Goal: Task Accomplishment & Management: Manage account settings

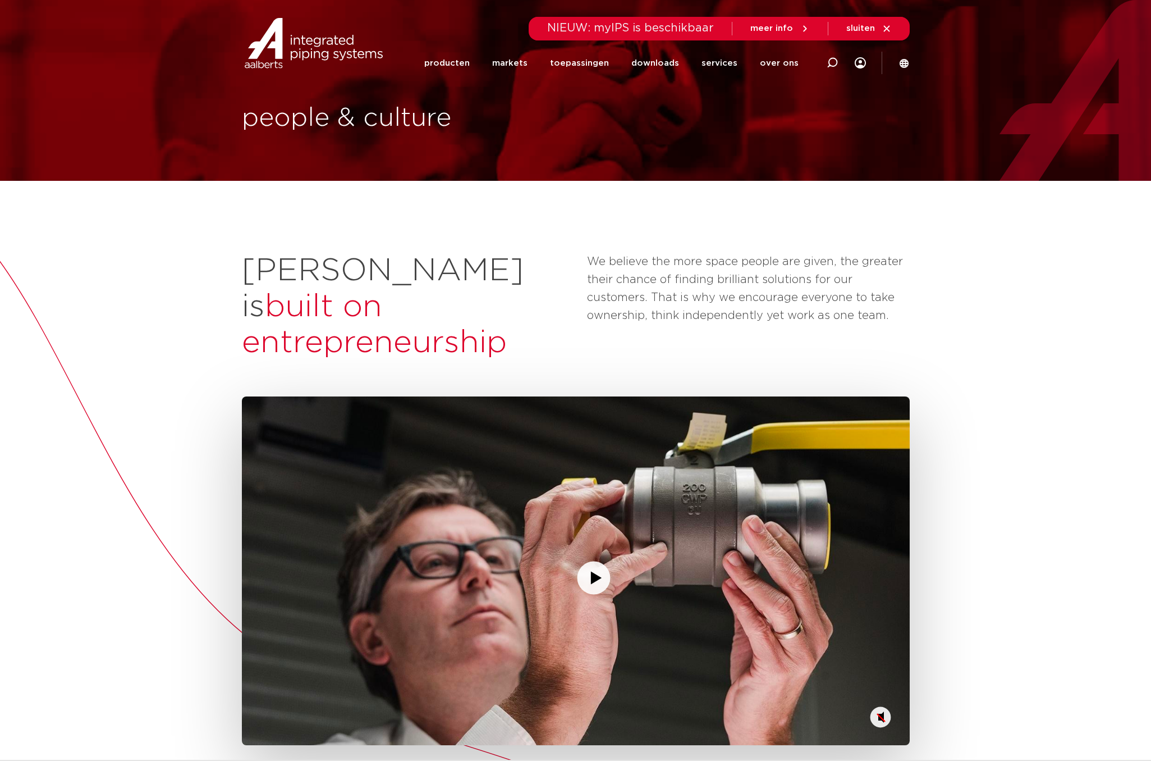
click at [591, 571] on polygon "Play/Pause" at bounding box center [596, 577] width 11 height 13
click at [877, 707] on circle "Mute/Unmute" at bounding box center [880, 717] width 21 height 21
click at [594, 561] on circle "Play/Pause" at bounding box center [593, 577] width 33 height 33
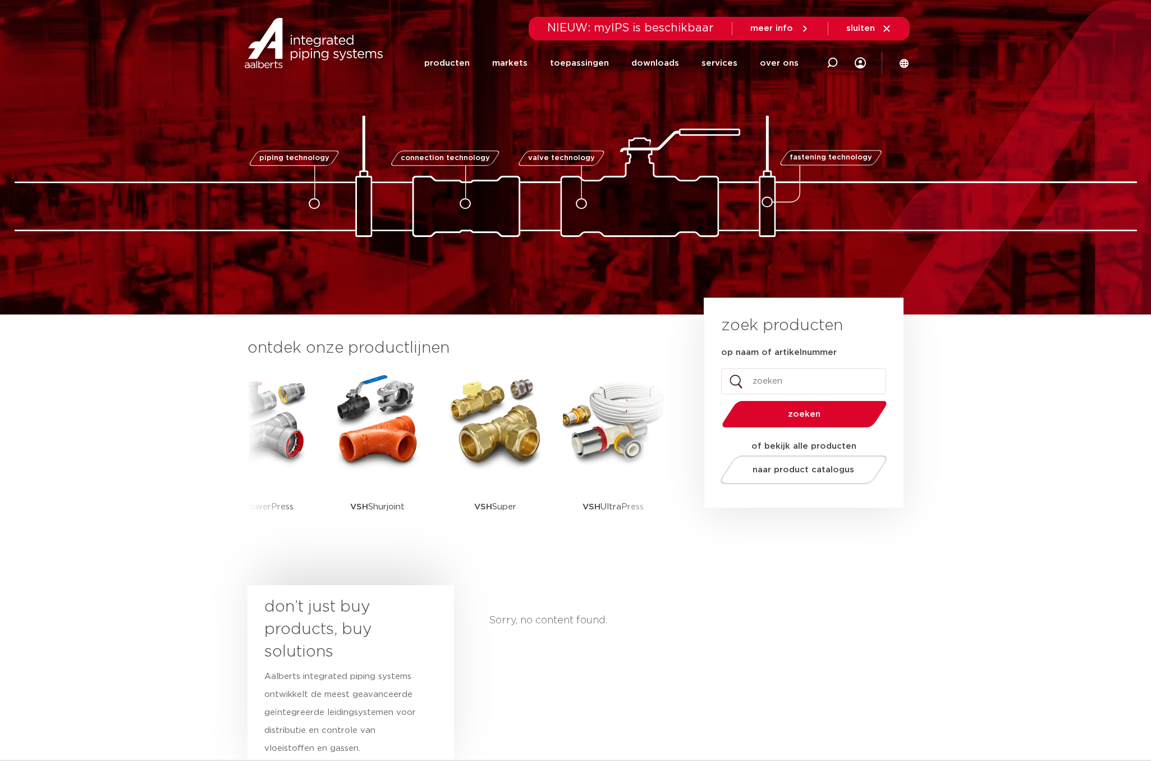
click at [862, 59] on icon at bounding box center [860, 62] width 11 height 11
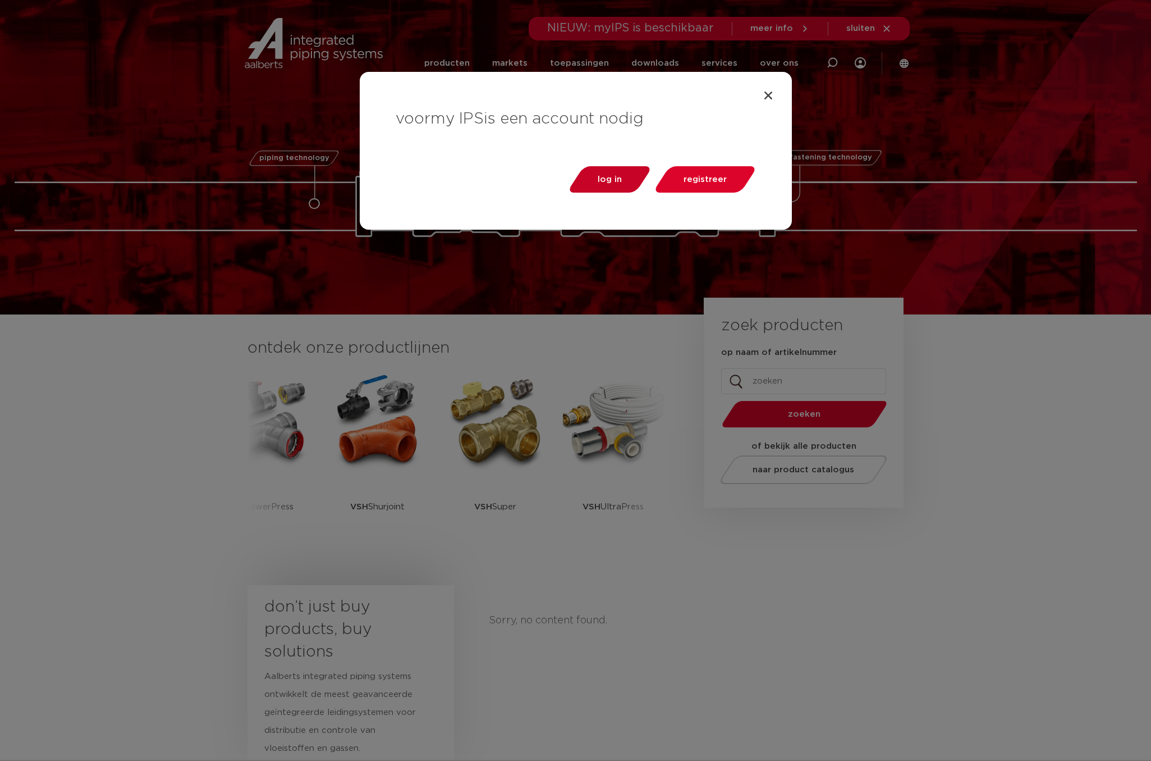
click at [615, 181] on span "log in" at bounding box center [610, 179] width 24 height 8
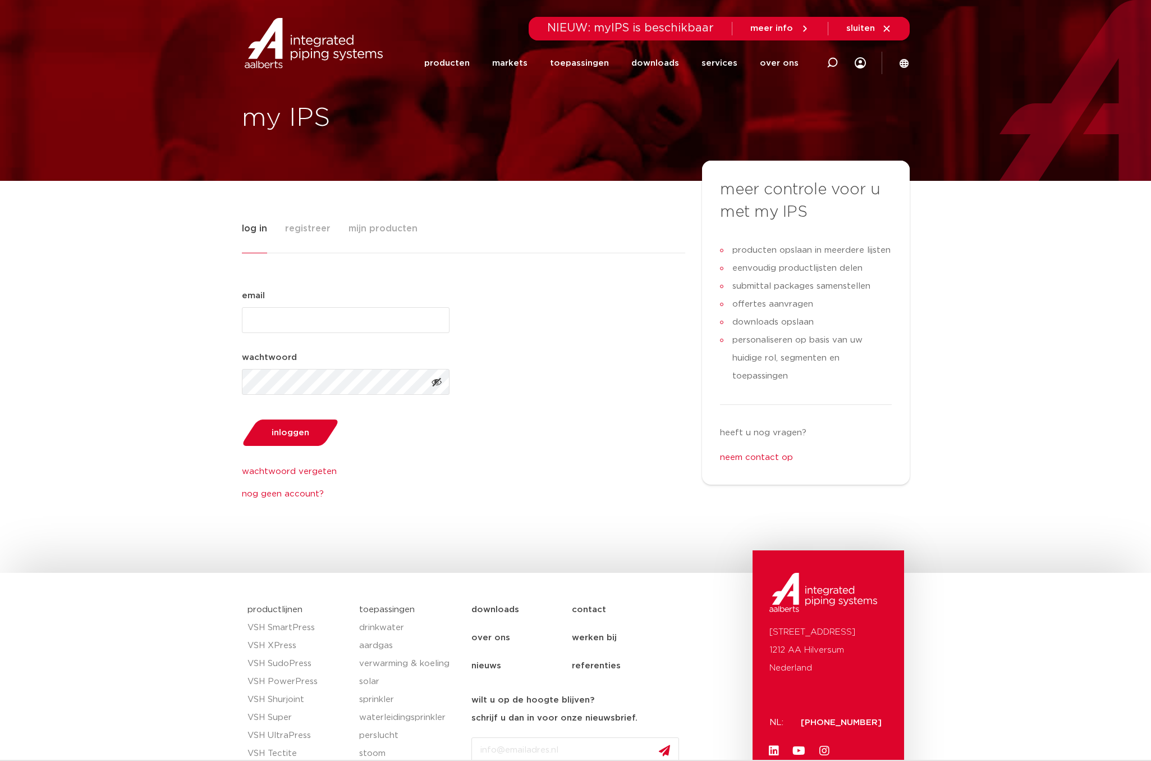
click at [365, 326] on input "email (Vereist)" at bounding box center [346, 320] width 208 height 26
paste input "vandekar"
click at [296, 317] on input "vandekar" at bounding box center [346, 320] width 208 height 26
type input "rody+1@endeavour.nl"
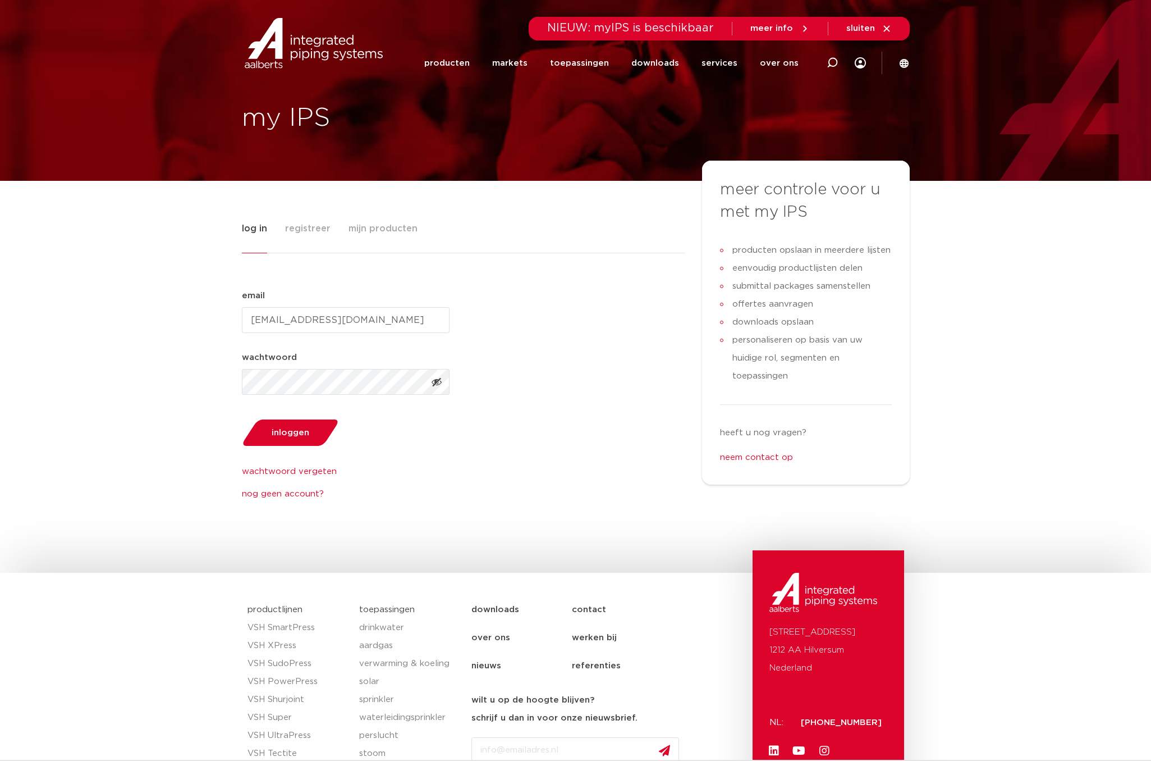
click at [238, 418] on button "inloggen" at bounding box center [290, 432] width 104 height 29
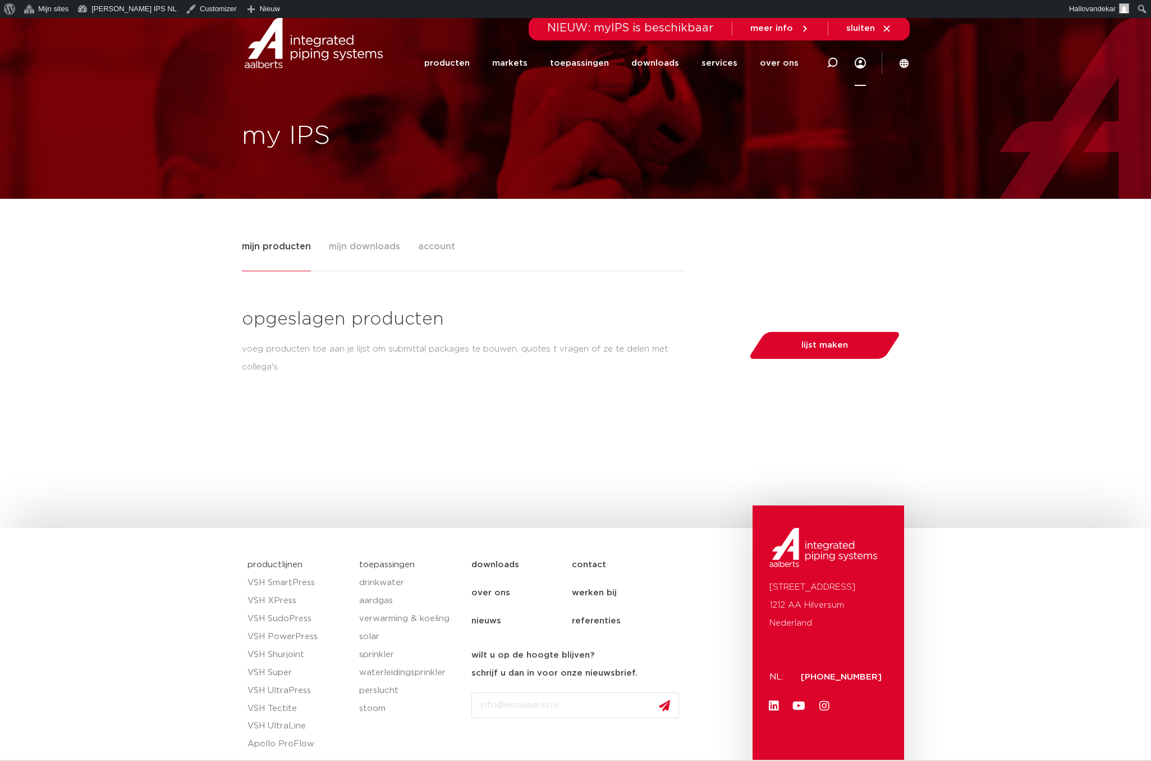
click at [505, 377] on div "opgeslagen producten voeg producten toe aan je lijst om submittal packages te b…" at bounding box center [462, 345] width 456 height 77
click at [424, 420] on div "Tabs. Open items met enter of spatie, sluit af met escape en navigeer met de pi…" at bounding box center [576, 420] width 685 height 72
click at [13, 259] on div "mijn producten mijn downloads account opgeslagen producten voeg producten toe a…" at bounding box center [575, 363] width 1151 height 329
click at [50, 255] on div "mijn producten mijn downloads account opgeslagen producten voeg producten toe a…" at bounding box center [575, 363] width 1151 height 329
click at [50, 253] on div "mijn producten mijn downloads account opgeslagen producten voeg producten toe a…" at bounding box center [575, 363] width 1151 height 329
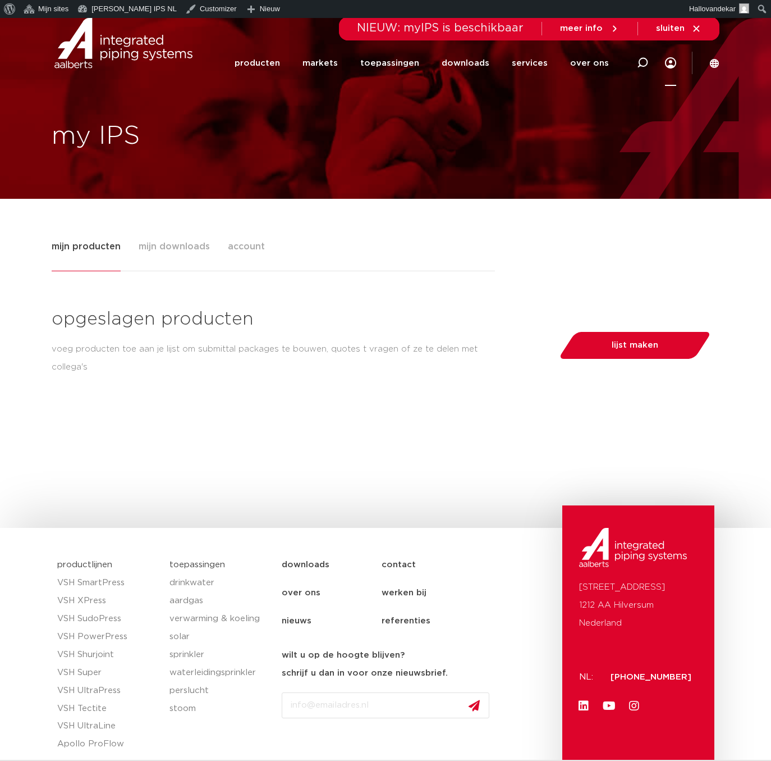
click at [125, 97] on div "my IPS" at bounding box center [193, 108] width 386 height 103
click at [95, 22] on link "Dashboard" at bounding box center [127, 28] width 108 height 15
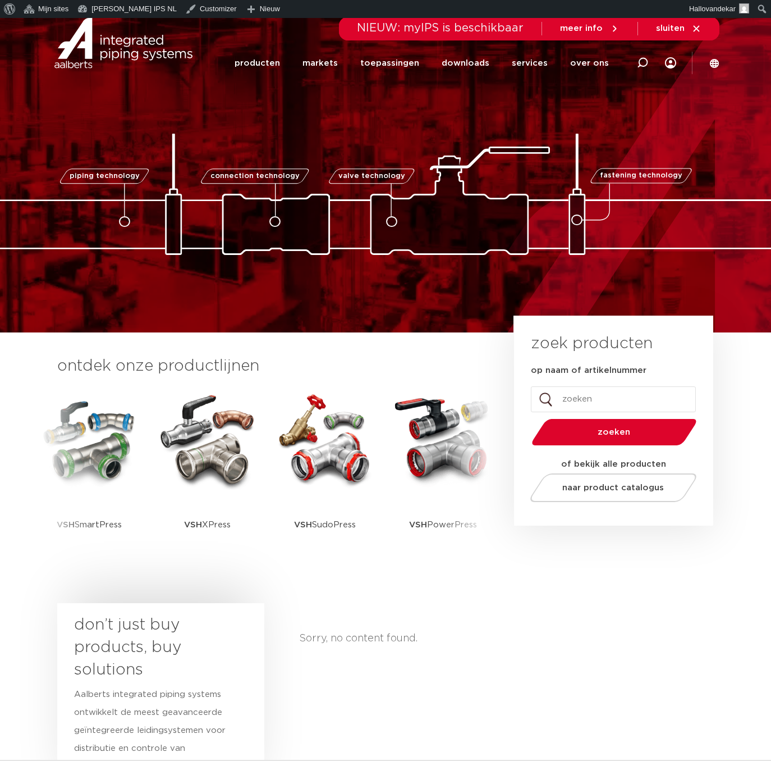
click at [233, 180] on link "connection technology" at bounding box center [255, 175] width 112 height 15
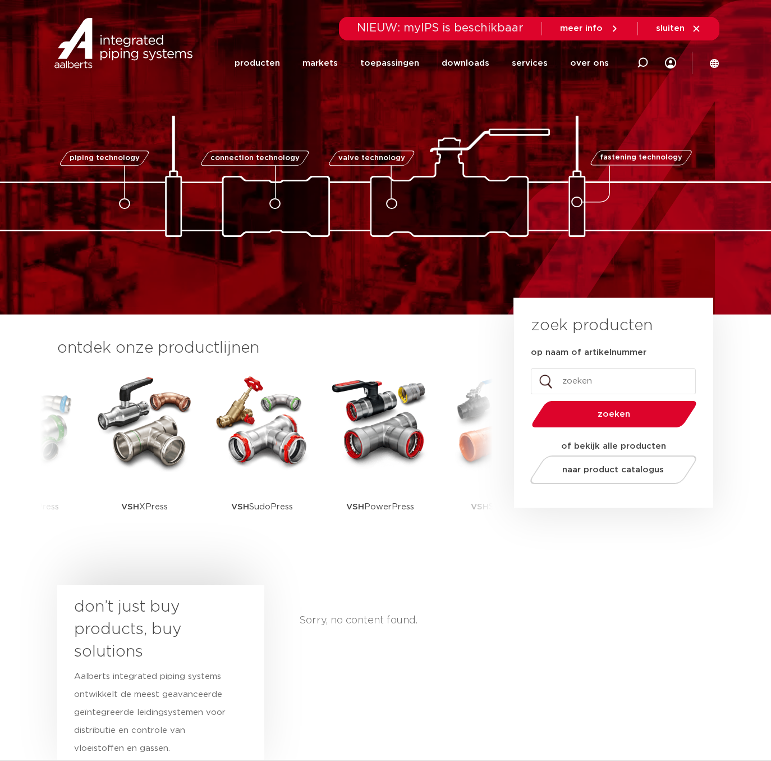
click at [678, 58] on div "Zoeken NIEUW: myIPS is beschikbaar meer info sluiten producten markets toepassi…" at bounding box center [459, 42] width 522 height 85
click at [667, 68] on link "Menu" at bounding box center [670, 63] width 11 height 46
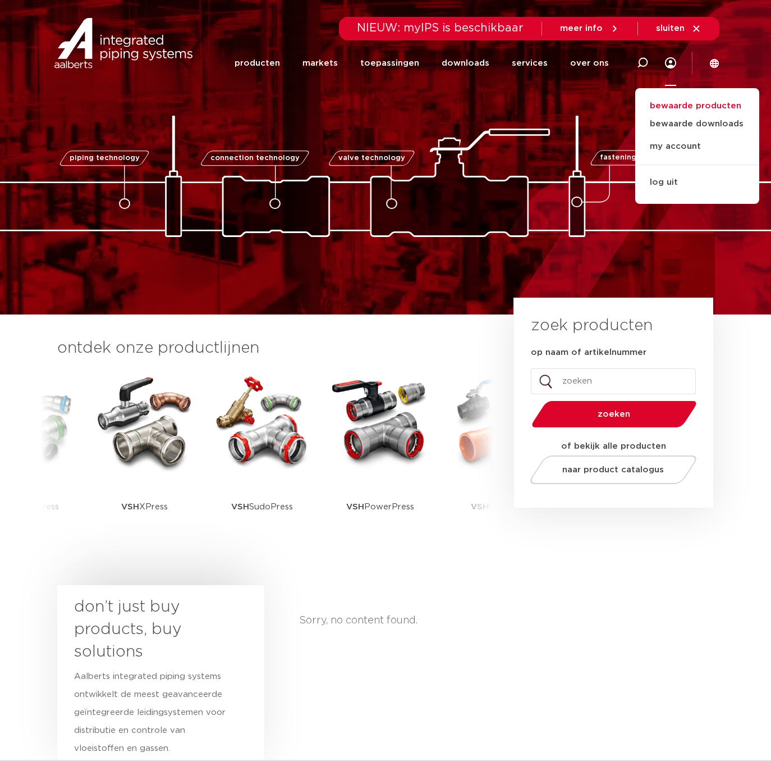
click at [671, 107] on link "bewaarde producten" at bounding box center [697, 105] width 124 height 13
